Goal: Find specific page/section: Find specific page/section

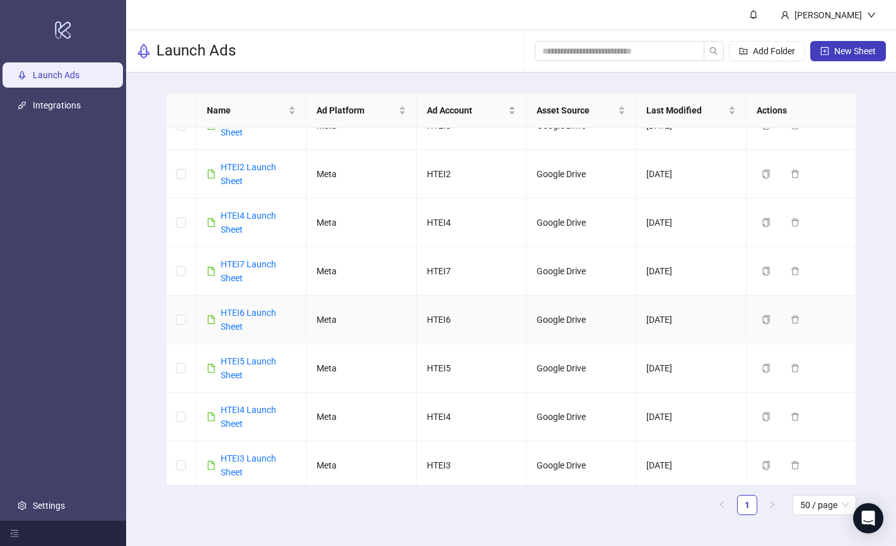
scroll to position [32, 0]
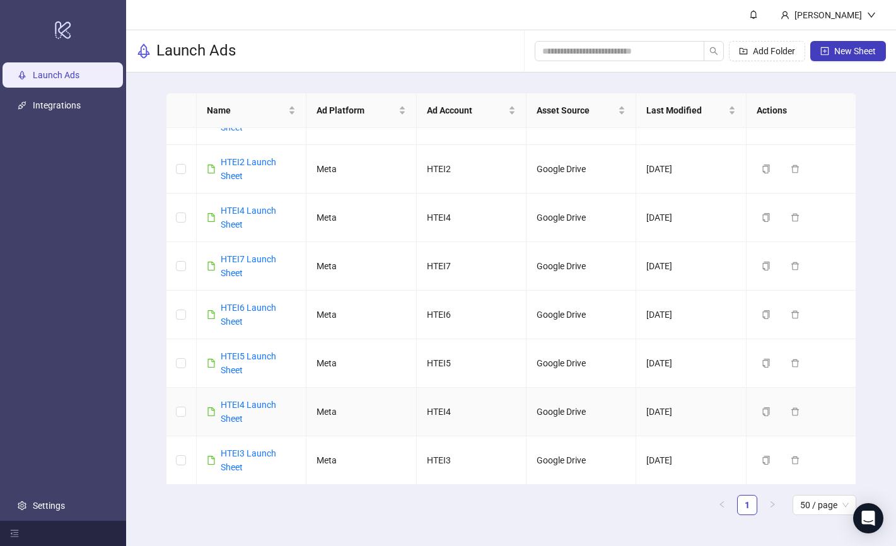
click at [255, 410] on div "HTEI4 Launch Sheet" at bounding box center [258, 412] width 75 height 28
click at [255, 408] on link "HTEI4 Launch Sheet" at bounding box center [248, 412] width 55 height 24
